Goal: Transaction & Acquisition: Purchase product/service

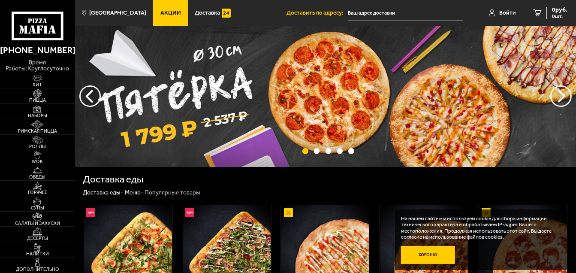
click at [428, 257] on button "Хорошо" at bounding box center [428, 255] width 54 height 18
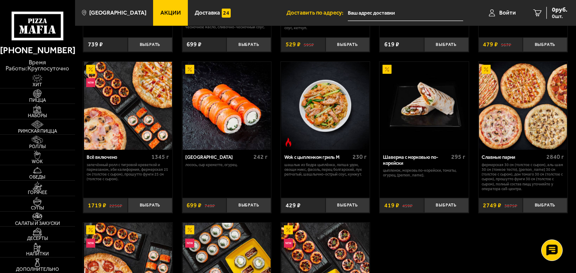
scroll to position [129, 0]
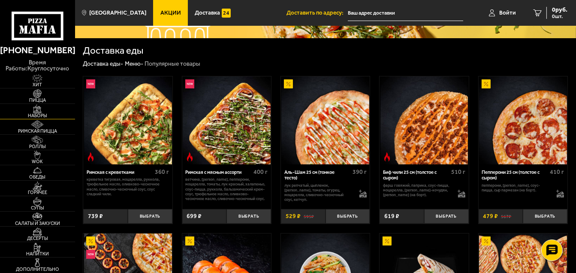
click at [34, 112] on img at bounding box center [37, 109] width 23 height 9
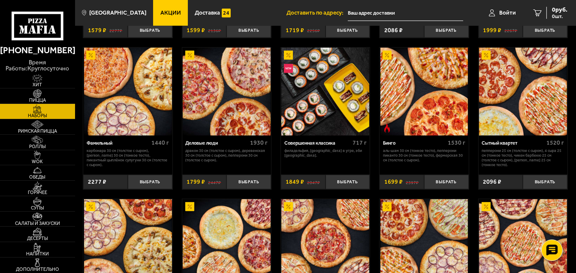
scroll to position [601, 0]
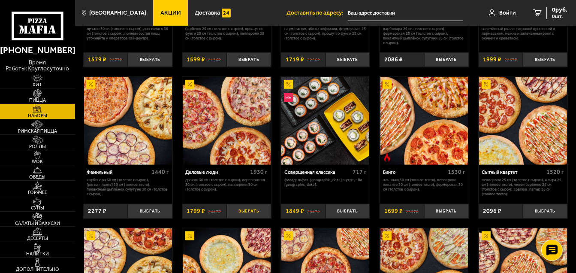
click at [249, 213] on button "Выбрать" at bounding box center [249, 211] width 45 height 15
click at [552, 11] on span "1799 руб." at bounding box center [555, 10] width 26 height 6
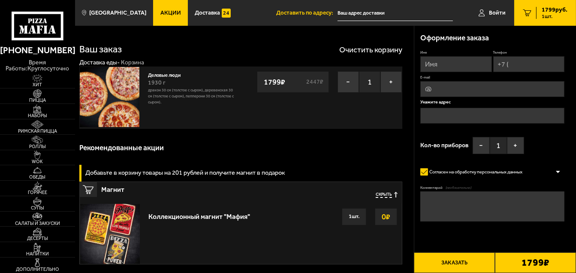
click at [447, 65] on input "Имя" at bounding box center [455, 64] width 71 height 16
type input "[PERSON_NAME]"
click at [524, 62] on input "Телефон" at bounding box center [528, 64] width 71 height 16
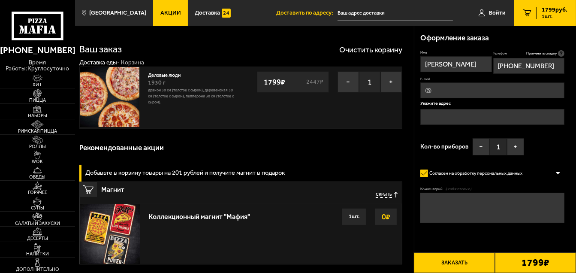
type input "[PHONE_NUMBER]"
click at [472, 94] on input "E-mail" at bounding box center [492, 90] width 144 height 16
type input "ф"
type input "[EMAIL_ADDRESS][DOMAIN_NAME]"
click at [468, 116] on input "text" at bounding box center [492, 117] width 144 height 16
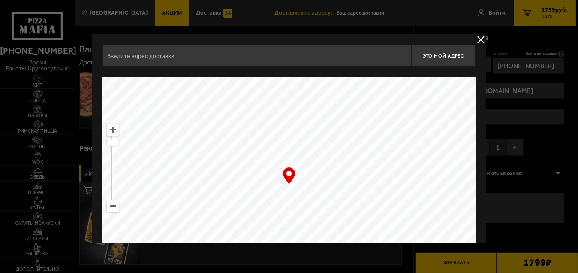
click at [148, 54] on input "text" at bounding box center [257, 55] width 309 height 21
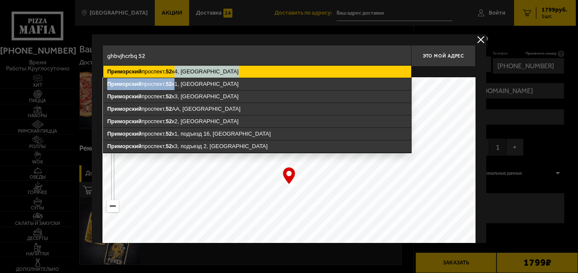
drag, startPoint x: 175, startPoint y: 78, endPoint x: 175, endPoint y: 72, distance: 6.0
click at [175, 72] on ymaps "[GEOGRAPHIC_DATA], [GEOGRAPHIC_DATA], [STREET_ADDRESS] к1, [GEOGRAPHIC_DATA][ST…" at bounding box center [257, 109] width 308 height 87
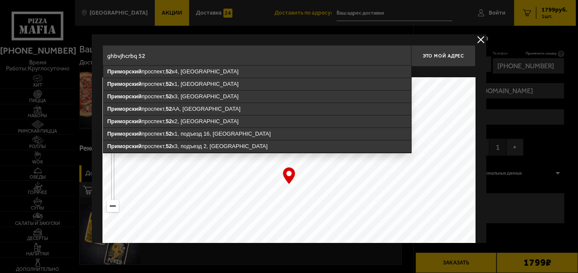
click at [164, 58] on input "ghbvjhcrbq 52" at bounding box center [257, 55] width 309 height 21
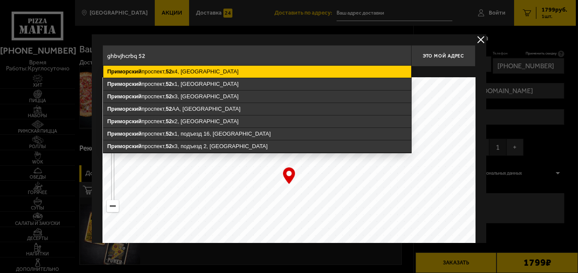
click at [175, 68] on ymaps "[STREET_ADDRESS]" at bounding box center [257, 72] width 308 height 12
type input "[STREET_ADDRESS]"
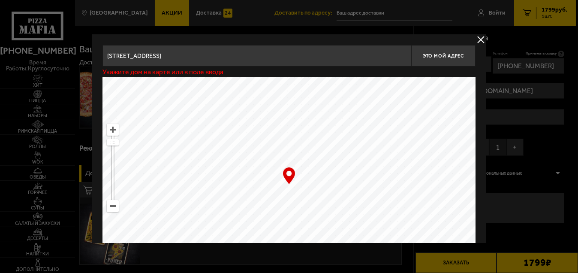
type input "[STREET_ADDRESS]"
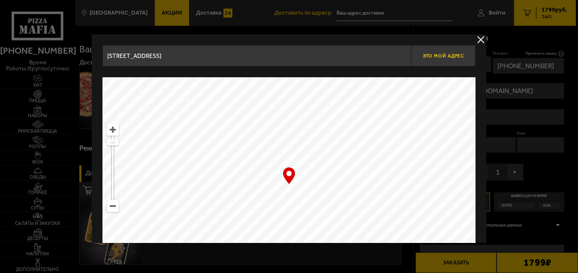
click at [456, 54] on span "Это мой адрес" at bounding box center [443, 56] width 41 height 6
type input "[STREET_ADDRESS]"
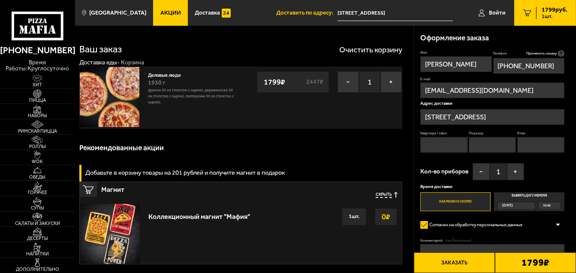
click at [452, 144] on input "Квартира / офис" at bounding box center [443, 145] width 47 height 16
type input "1"
click at [548, 206] on span "10:45" at bounding box center [547, 205] width 8 height 7
click at [0, 0] on input "Выбрать дату и время [DATE] 10:45" at bounding box center [0, 0] width 0 height 0
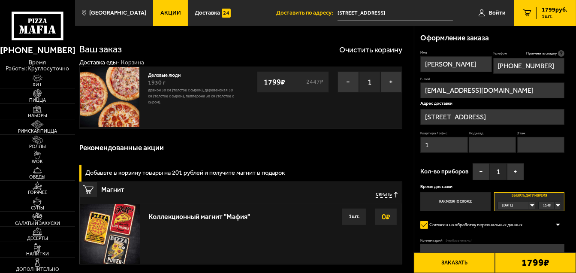
click at [559, 207] on div "10:45" at bounding box center [550, 205] width 22 height 7
click at [546, 240] on span "11:45" at bounding box center [548, 242] width 8 height 7
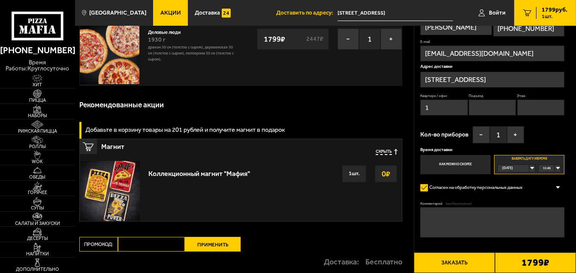
click at [451, 221] on textarea "Комментарий (необязательно)" at bounding box center [492, 222] width 144 height 30
type textarea "j"
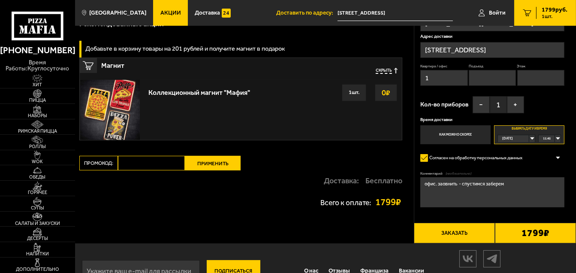
scroll to position [129, 0]
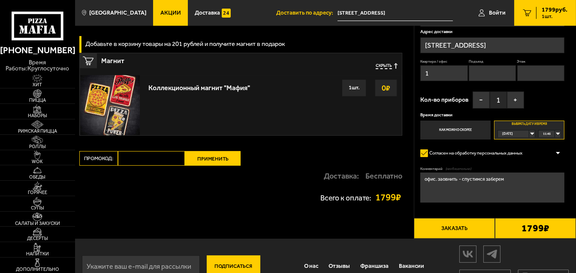
type textarea "офис. заовнить - спустимся заберем"
click at [458, 234] on button "Заказать" at bounding box center [454, 228] width 81 height 21
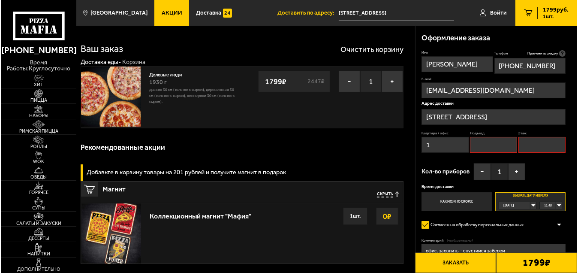
scroll to position [0, 0]
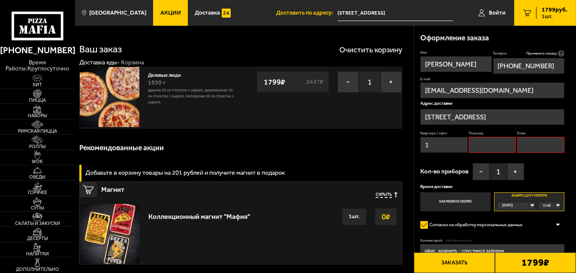
click at [502, 142] on input "Подъезд" at bounding box center [492, 145] width 47 height 16
type input "1"
click at [531, 142] on input "Этаж" at bounding box center [540, 145] width 47 height 16
type input "1"
click at [480, 261] on button "Заказать" at bounding box center [454, 262] width 81 height 21
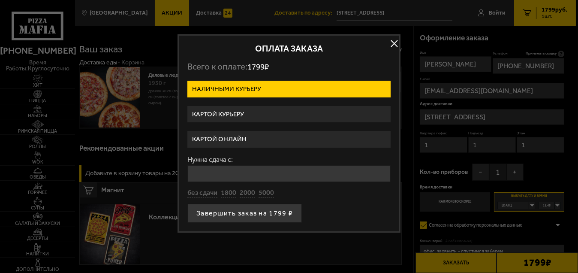
click at [267, 114] on label "Картой курьеру" at bounding box center [289, 114] width 203 height 17
click at [0, 0] on input "Картой курьеру" at bounding box center [0, 0] width 0 height 0
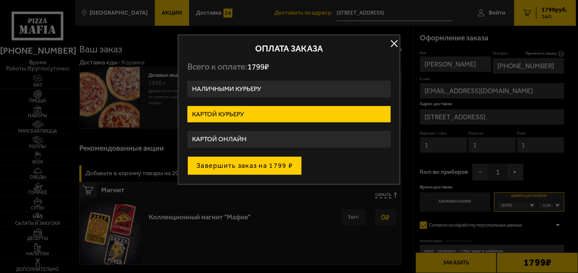
click at [266, 163] on button "Завершить заказ на 1799 ₽" at bounding box center [245, 165] width 115 height 19
